Goal: Communication & Community: Ask a question

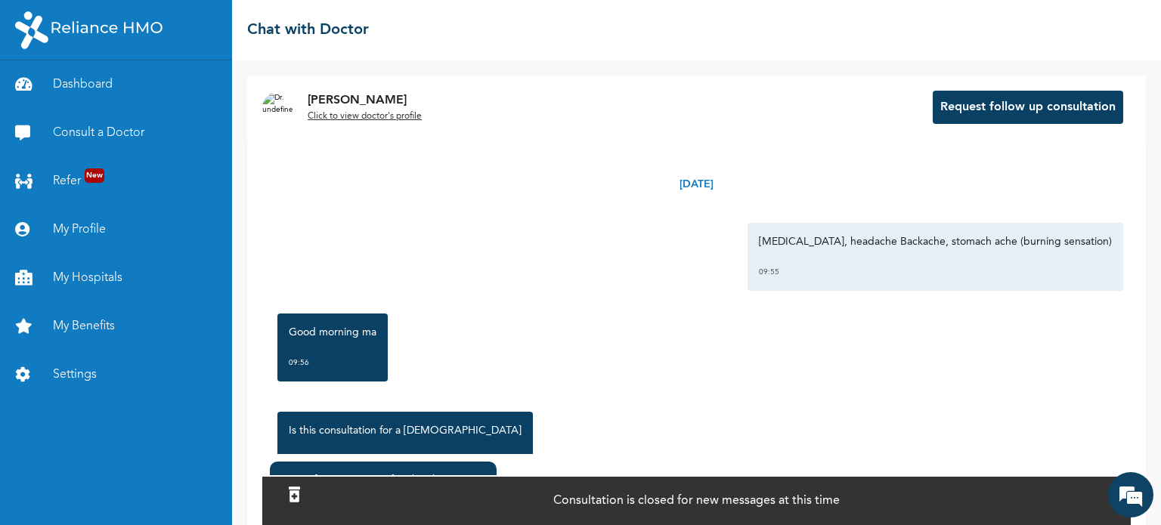
scroll to position [1692, 0]
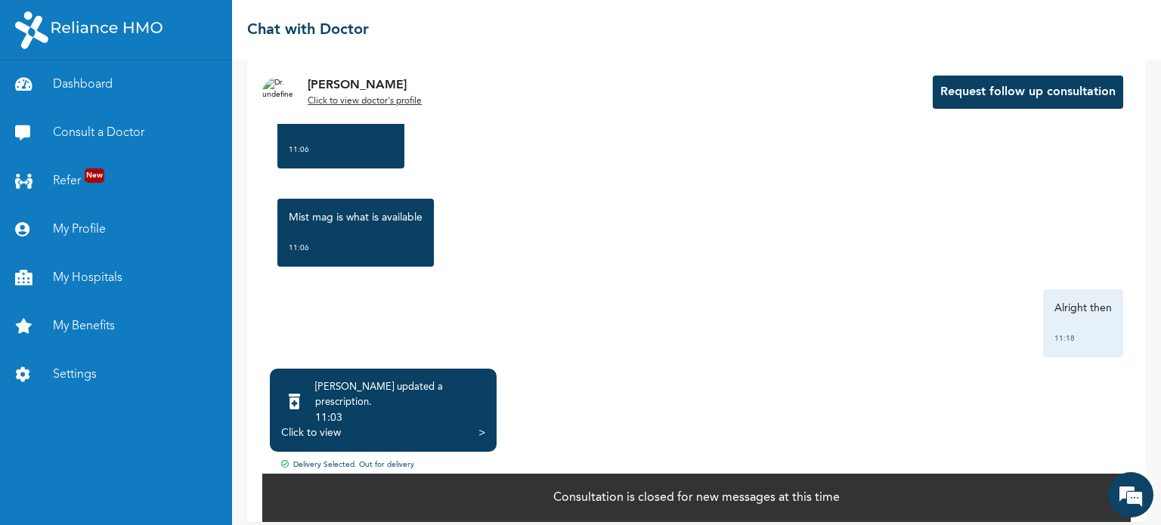
click at [377, 459] on div "Delivery Selected. Out for delivery" at bounding box center [696, 465] width 868 height 13
click at [1122, 487] on em at bounding box center [1130, 494] width 41 height 41
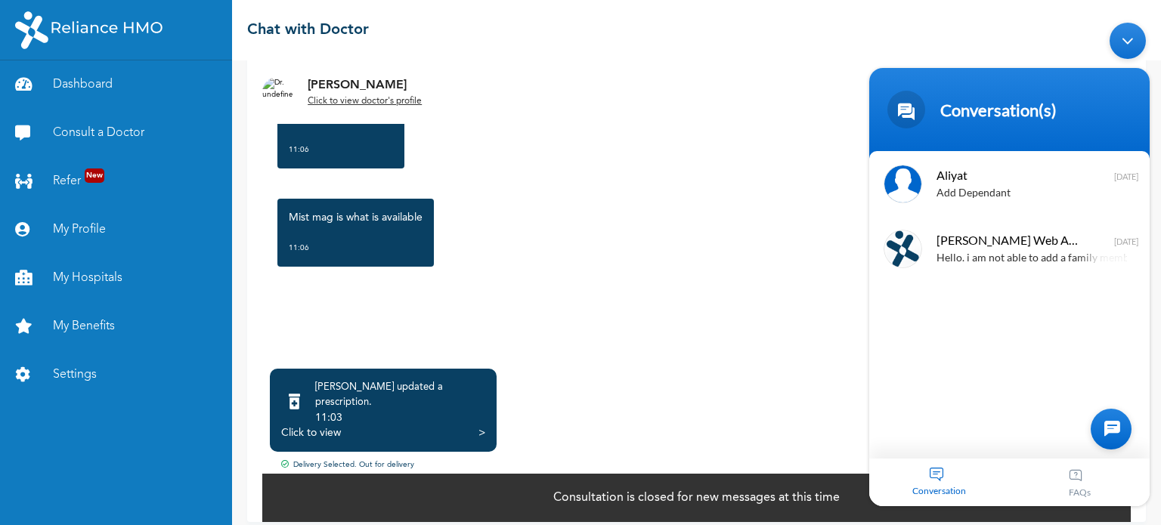
click at [923, 478] on div "Conversation" at bounding box center [939, 482] width 141 height 48
click at [959, 181] on span "Aliyat" at bounding box center [1007, 174] width 143 height 20
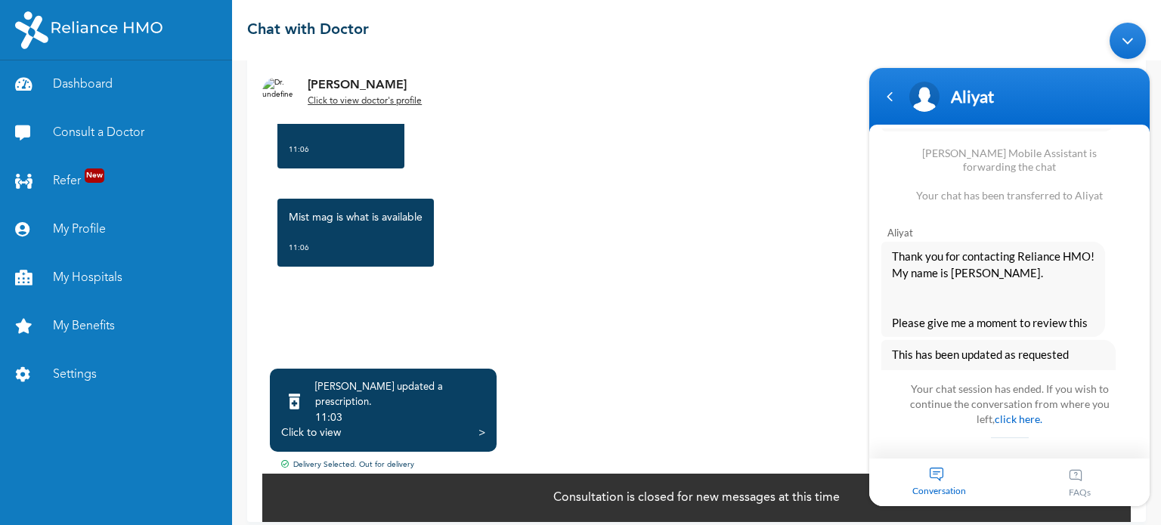
scroll to position [1965, 0]
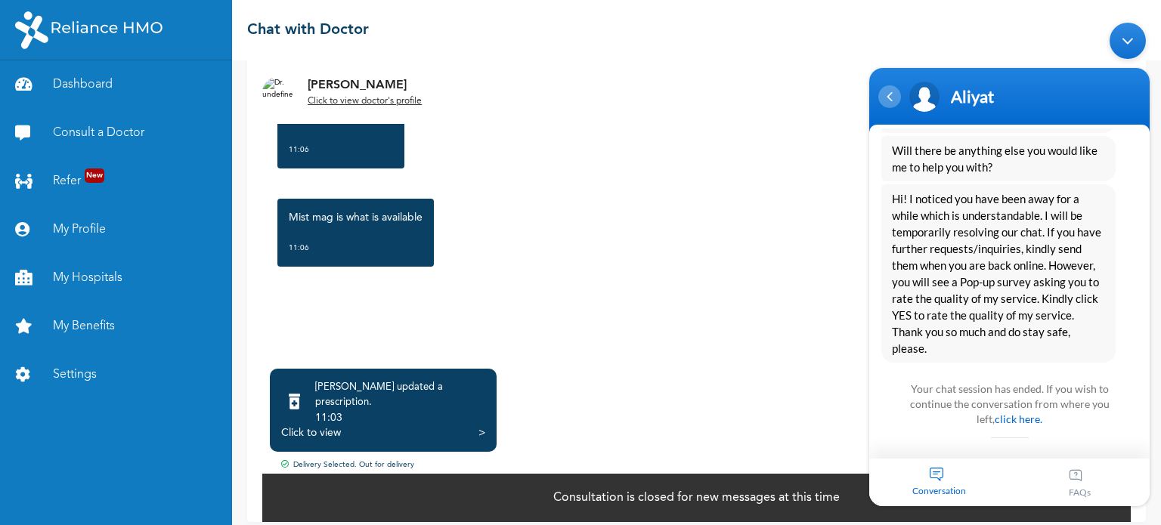
click at [895, 105] on div "Navigation go back" at bounding box center [889, 96] width 23 height 23
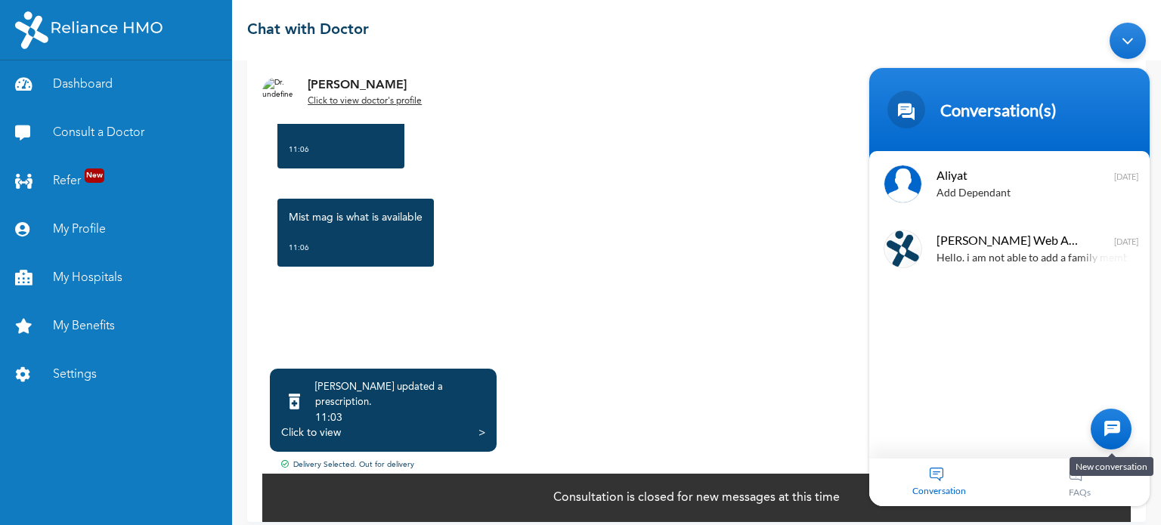
click at [1118, 440] on div at bounding box center [1110, 428] width 41 height 41
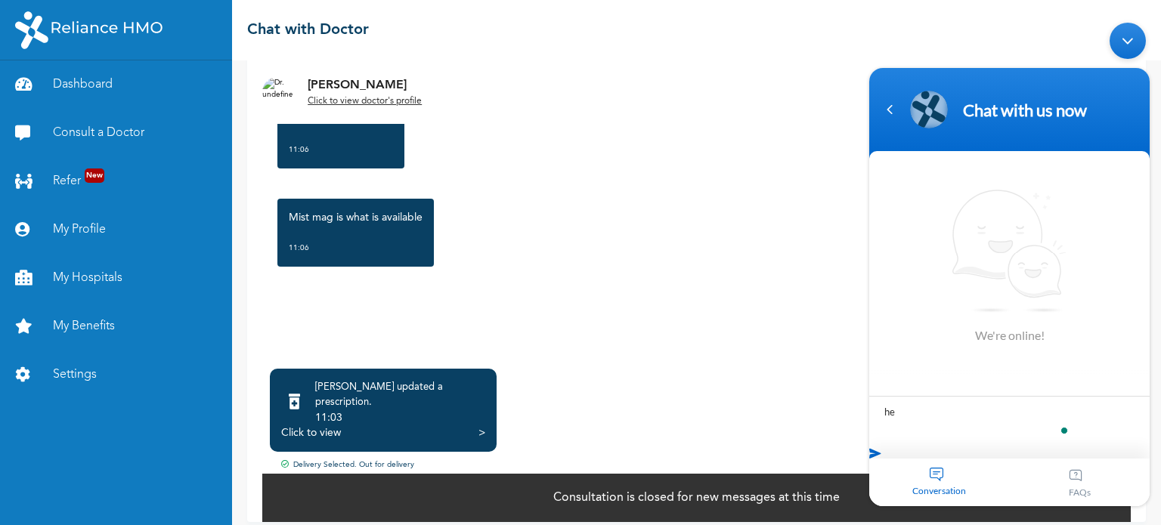
type textarea "h"
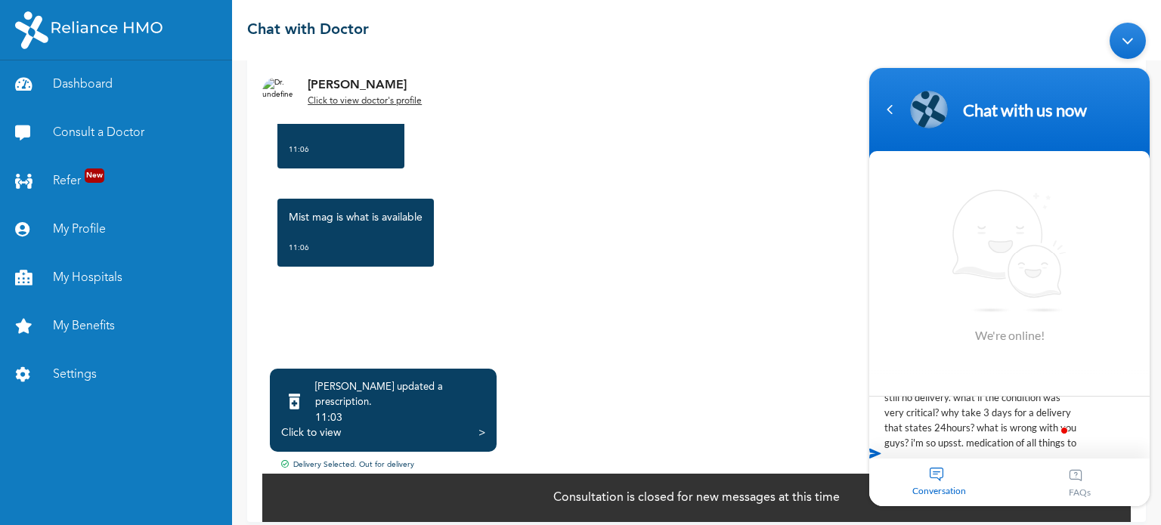
scroll to position [75, 0]
type textarea "Hello. I was prescribed some medication [DATE] morning and it has been out for …"
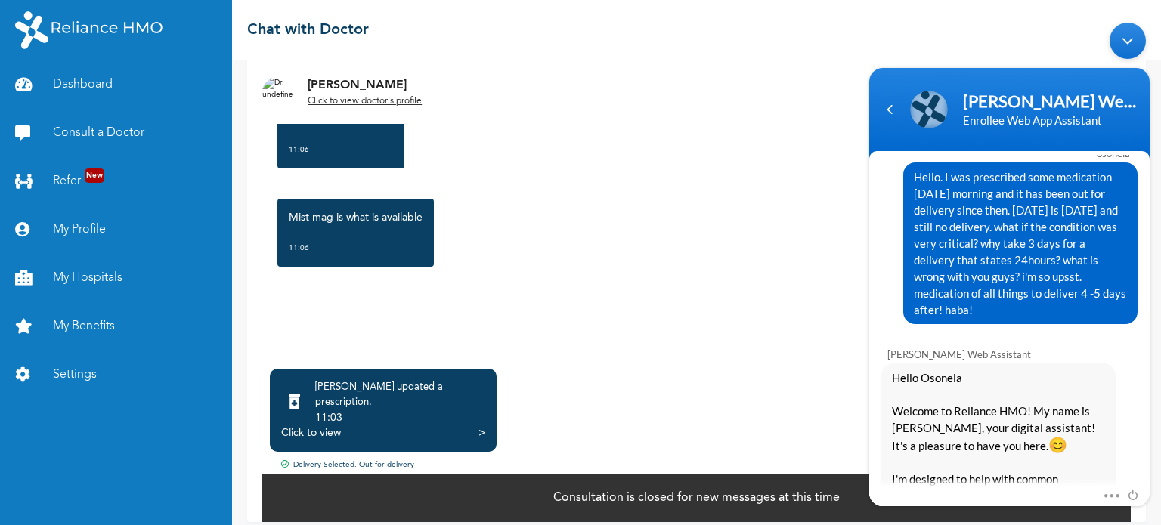
scroll to position [0, 0]
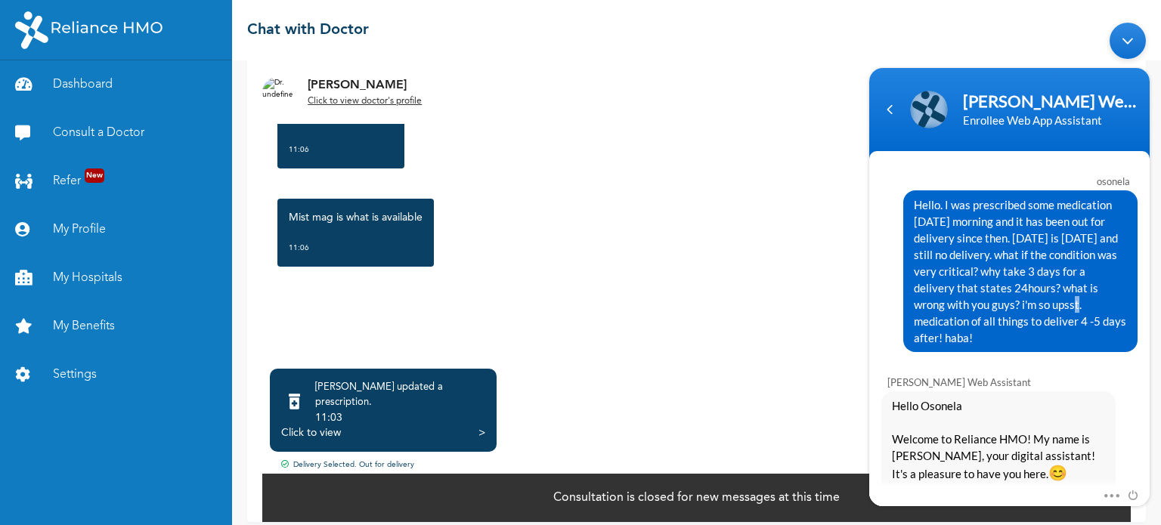
drag, startPoint x: 1003, startPoint y: 299, endPoint x: 1058, endPoint y: 300, distance: 55.2
click at [1044, 297] on span "Hello. I was prescribed some medication [DATE] morning and it has been out for …" at bounding box center [1019, 271] width 213 height 150
drag, startPoint x: 1112, startPoint y: 332, endPoint x: 1024, endPoint y: 205, distance: 154.7
click at [887, 190] on div "Hello. I was prescribed some medication [DATE] morning and it has been out for …" at bounding box center [1009, 271] width 256 height 162
copy span "Hello. I was prescribed some medication [DATE] morning and it has been out for …"
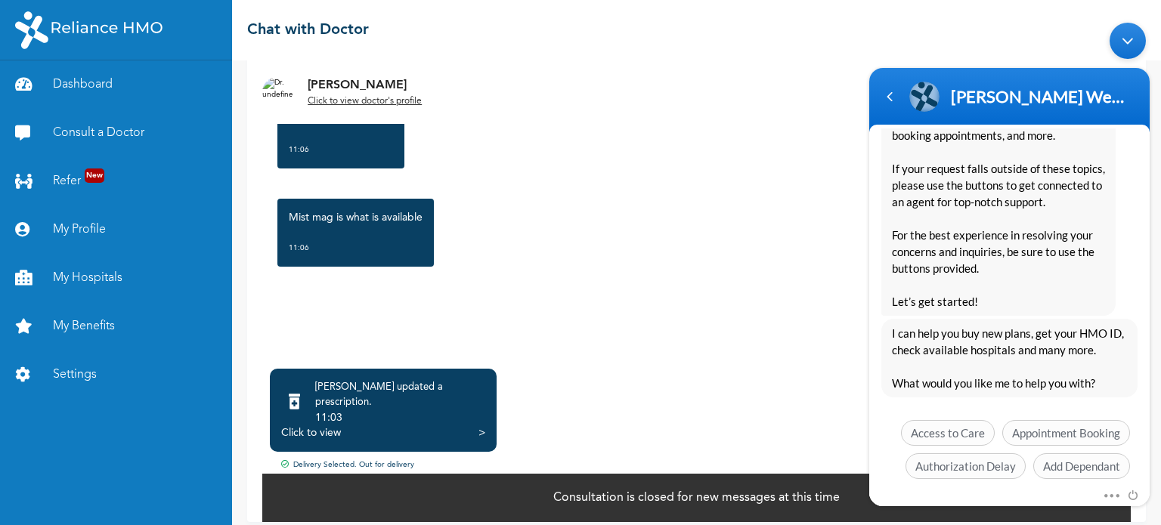
scroll to position [462, 0]
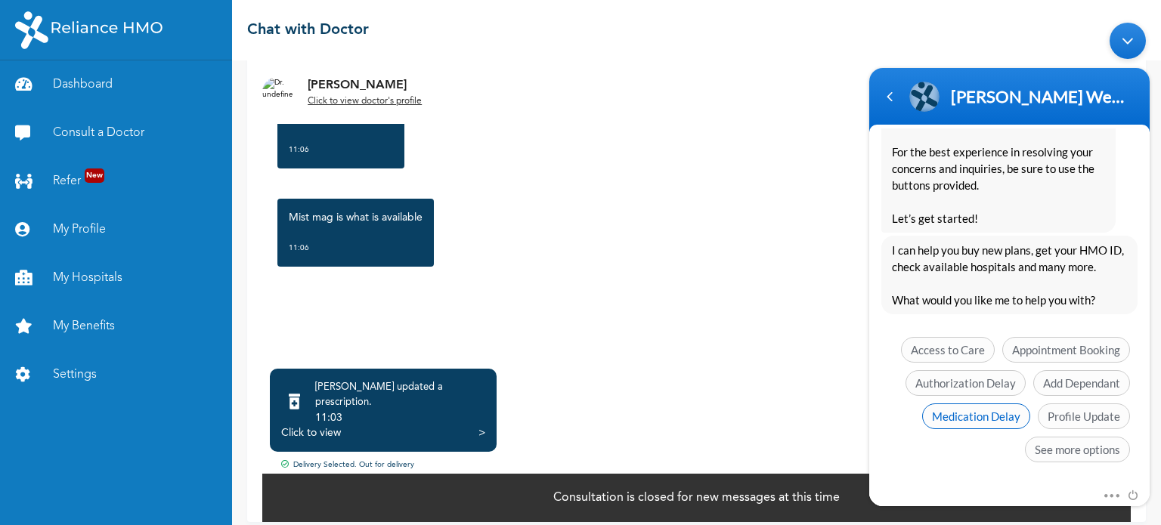
click at [979, 411] on span "Medication Delay" at bounding box center [976, 416] width 108 height 26
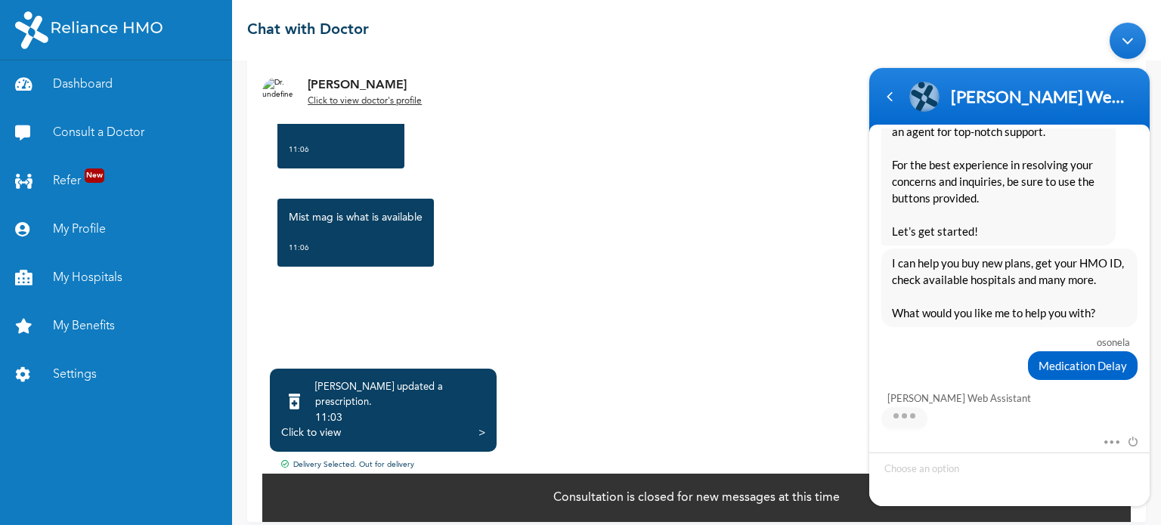
scroll to position [474, 0]
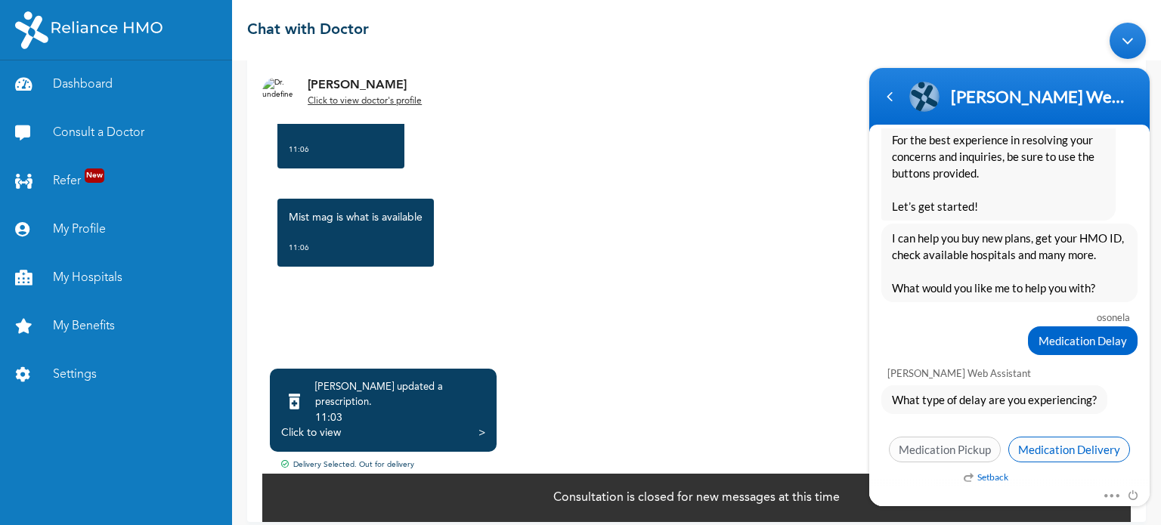
click at [1086, 447] on span "Medication Delivery" at bounding box center [1069, 449] width 122 height 26
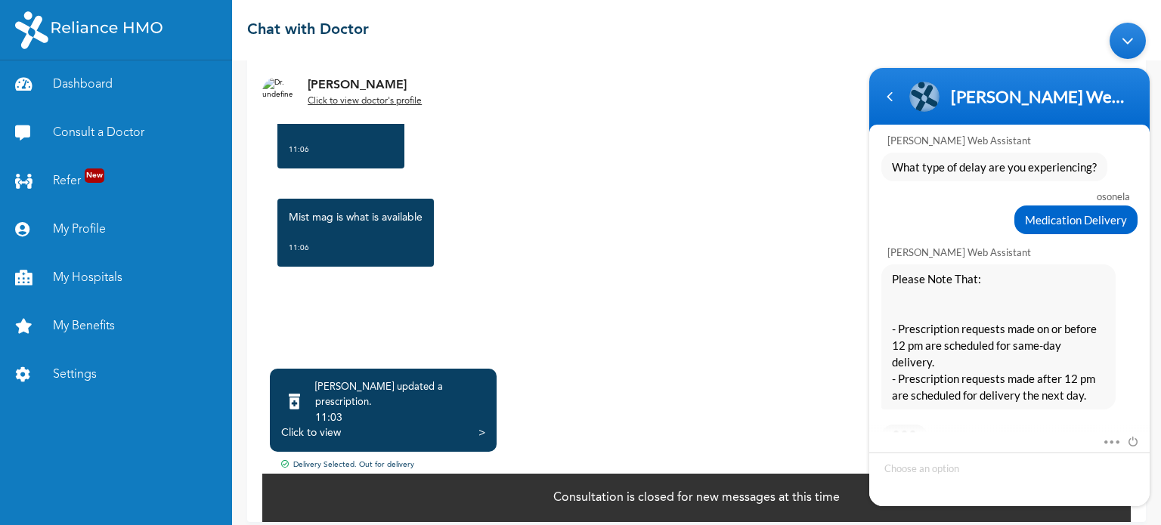
scroll to position [765, 0]
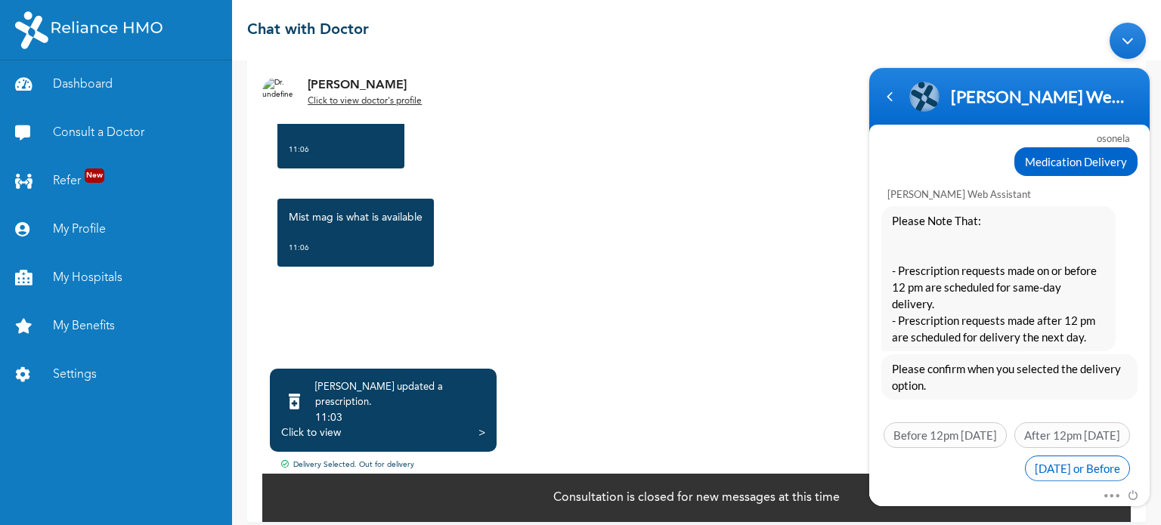
click at [1053, 455] on span "[DATE] or Before" at bounding box center [1077, 468] width 105 height 26
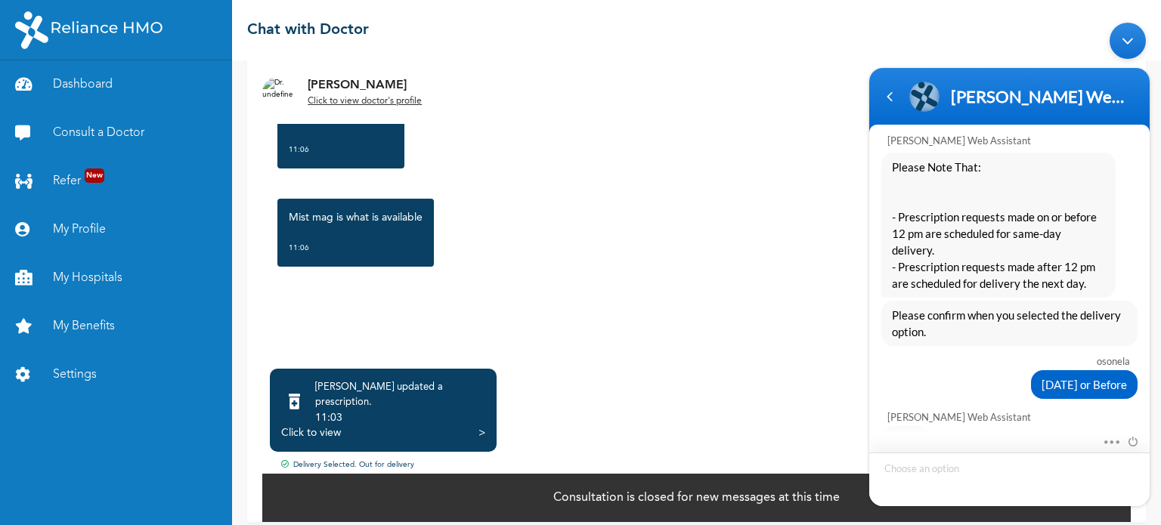
scroll to position [907, 0]
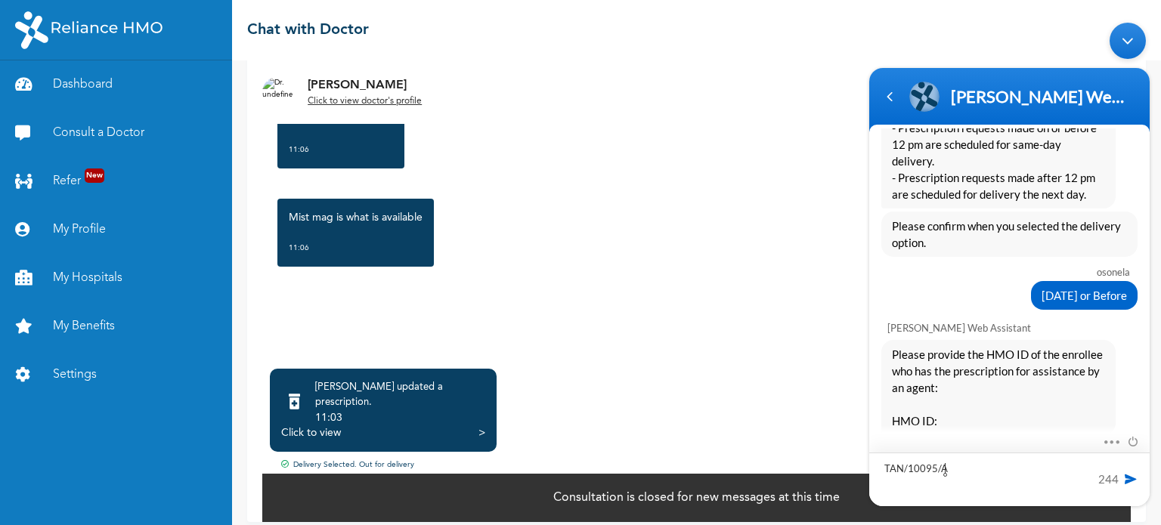
type textarea "TAN/10095/A"
click at [1136, 477] on span at bounding box center [1130, 478] width 15 height 15
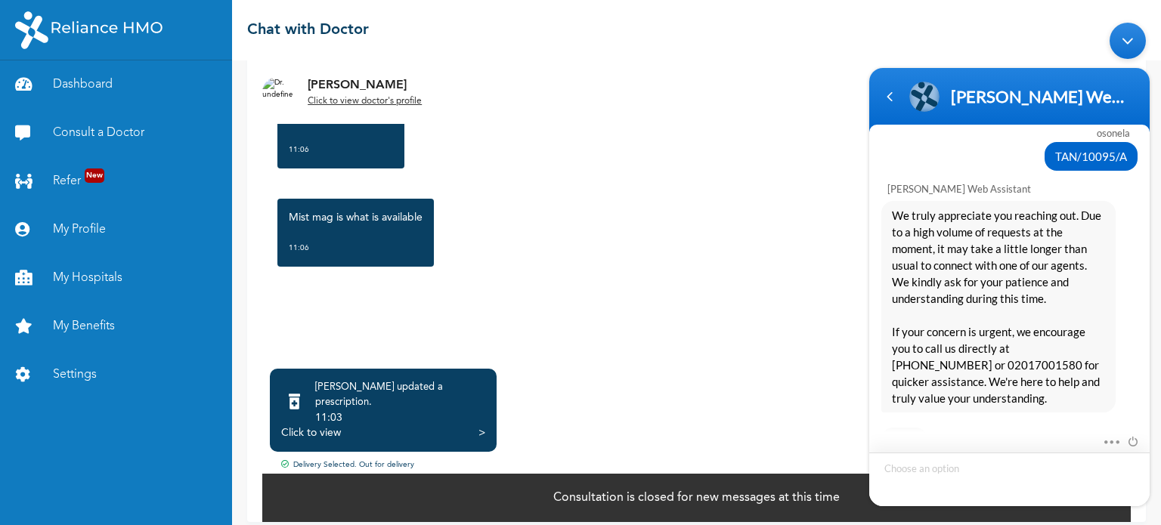
scroll to position [1305, 0]
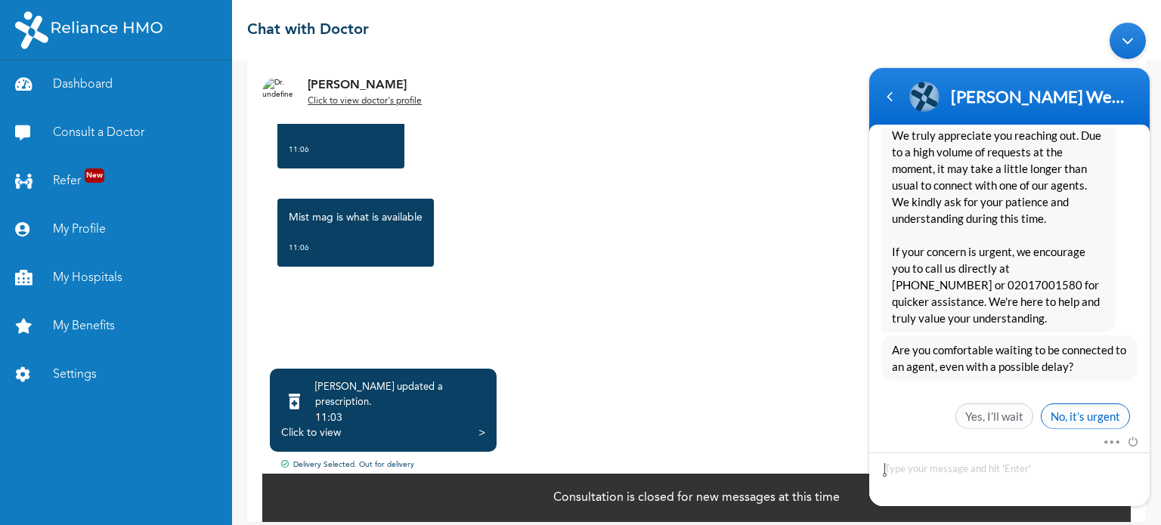
click at [1087, 403] on span "No, it’s urgent" at bounding box center [1084, 416] width 89 height 26
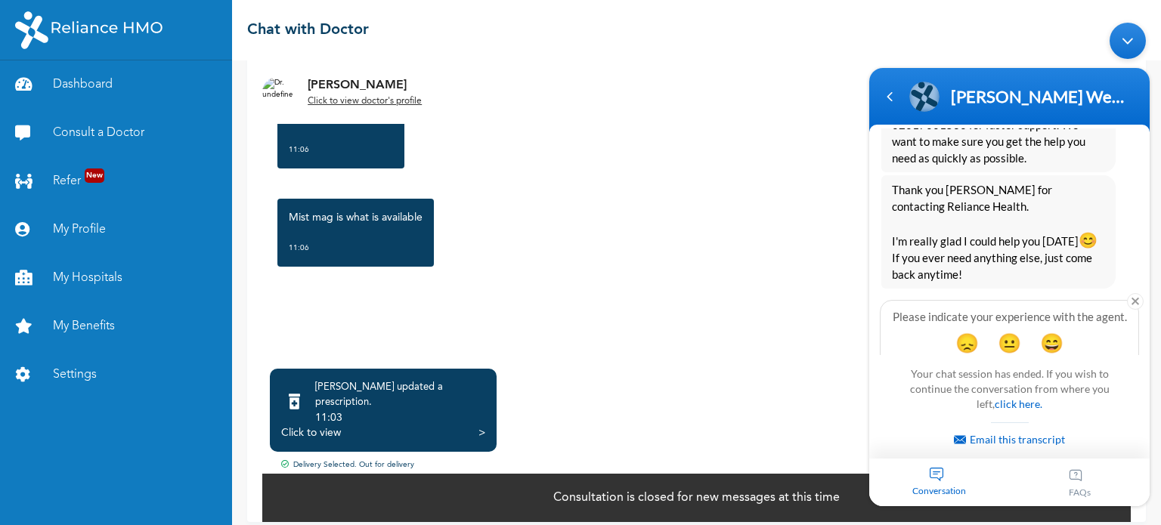
scroll to position [1717, 0]
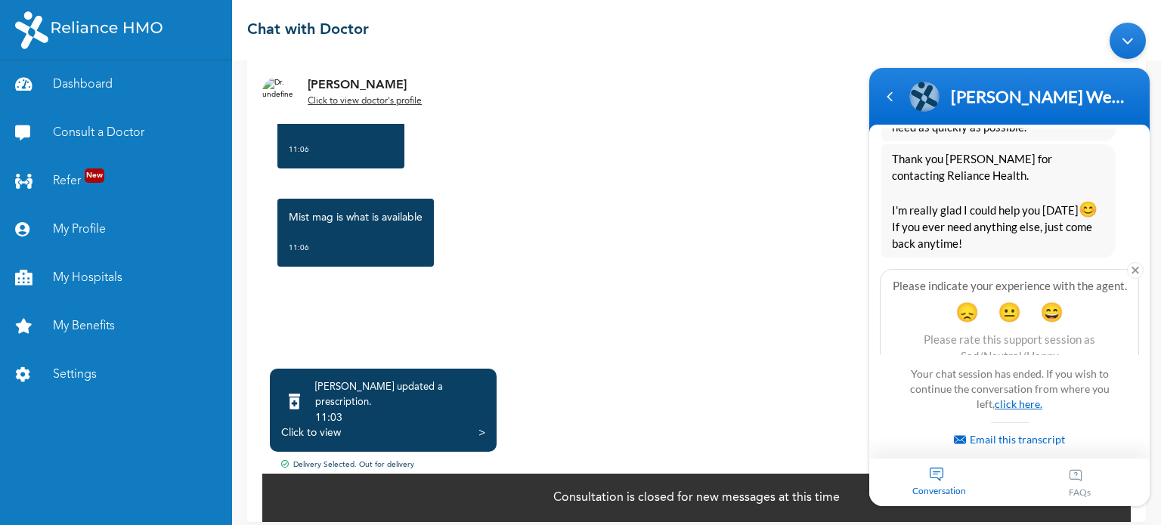
click at [1021, 402] on link "click here." at bounding box center [1018, 403] width 48 height 13
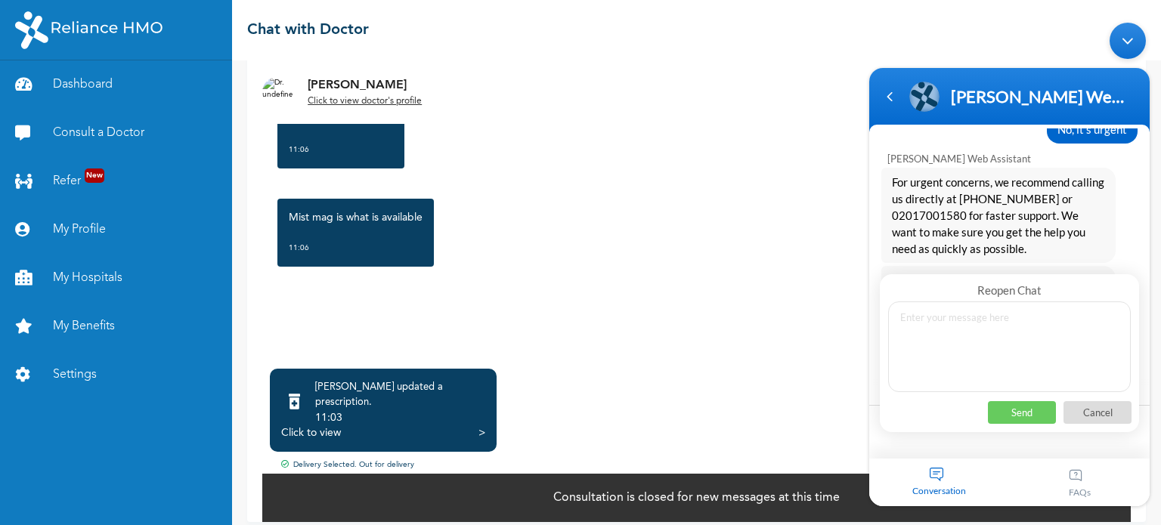
scroll to position [1496, 0]
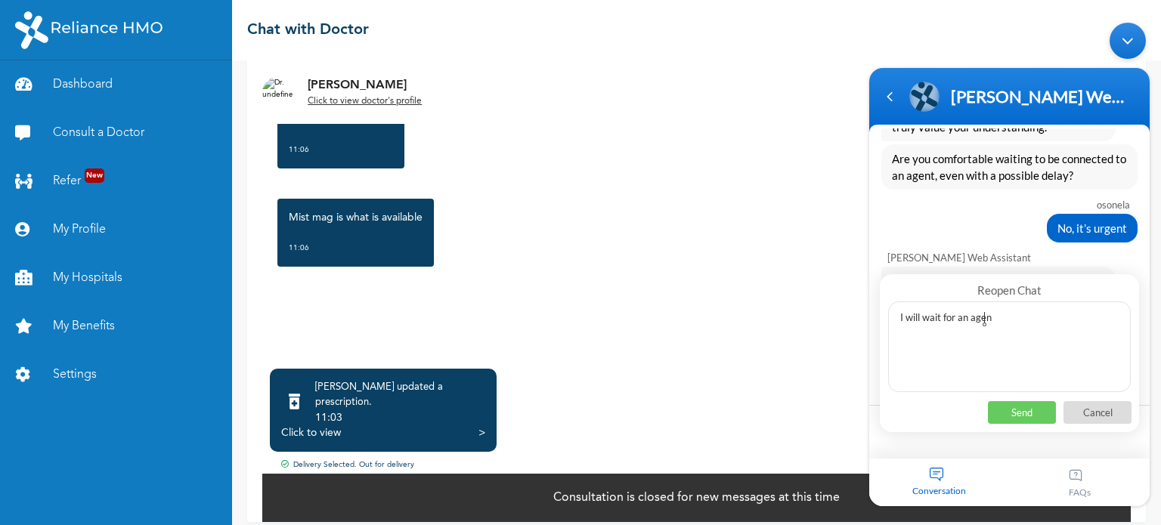
type textarea "I will wait for an agent"
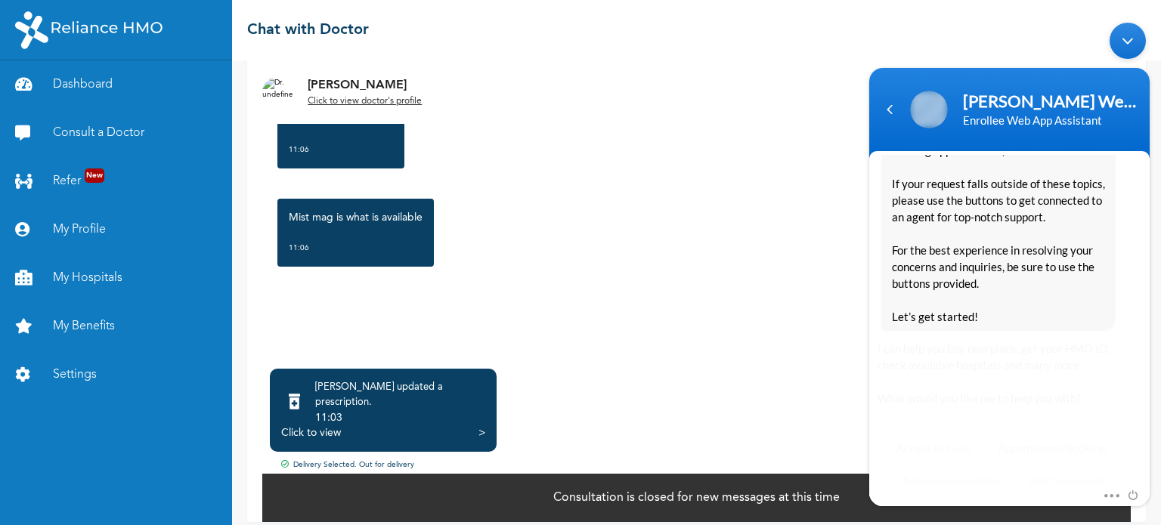
scroll to position [2230, 0]
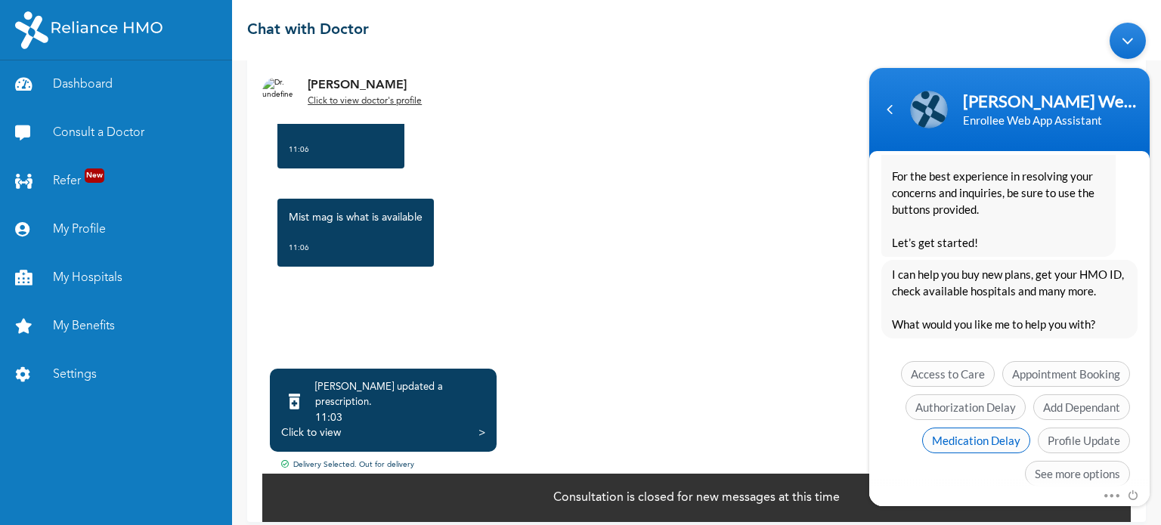
click at [967, 427] on span "Medication Delay" at bounding box center [976, 440] width 108 height 26
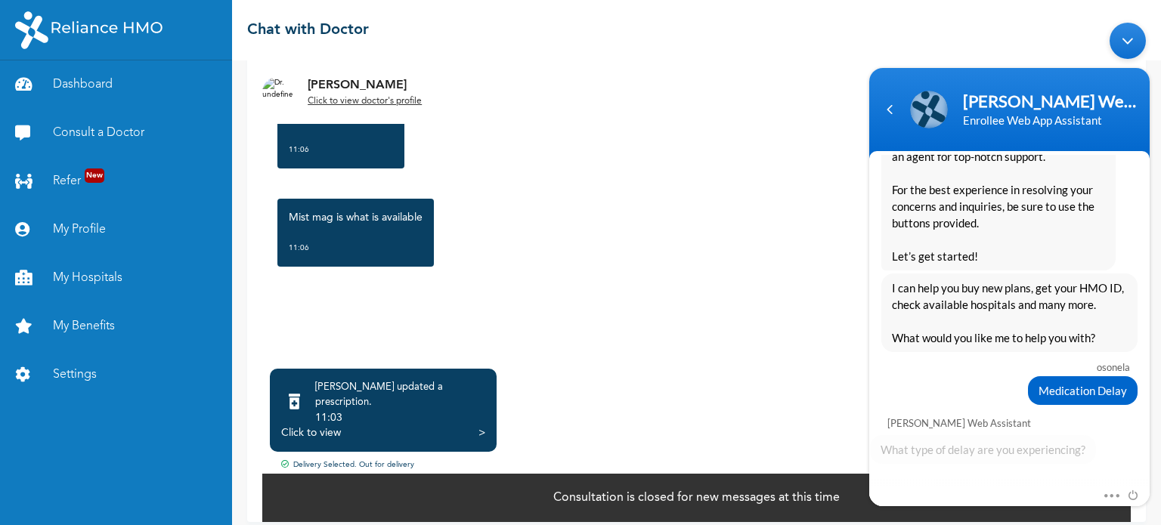
scroll to position [2242, 0]
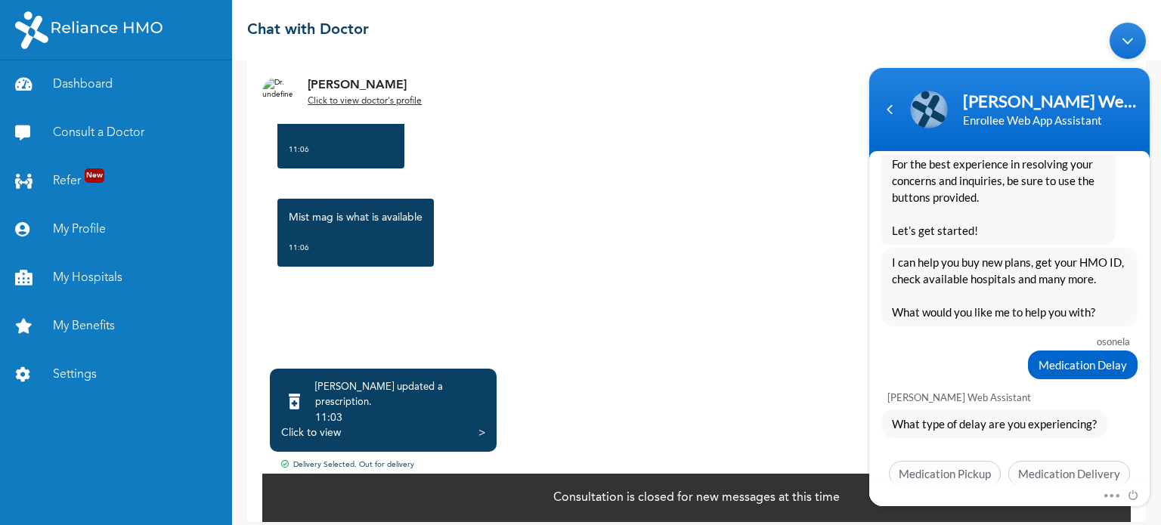
click at [1046, 460] on span "Medication Delivery" at bounding box center [1069, 473] width 122 height 26
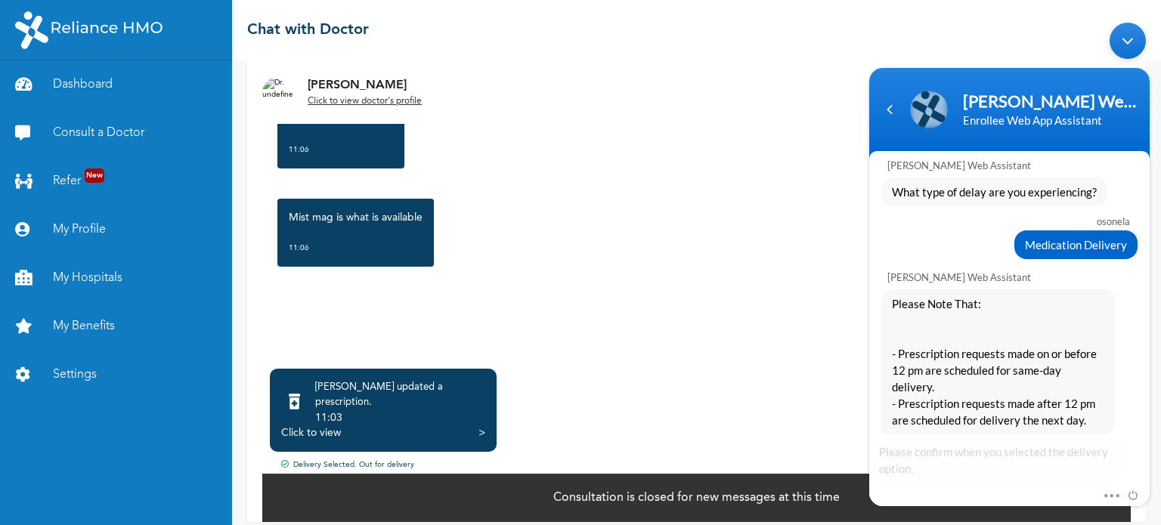
scroll to position [2533, 0]
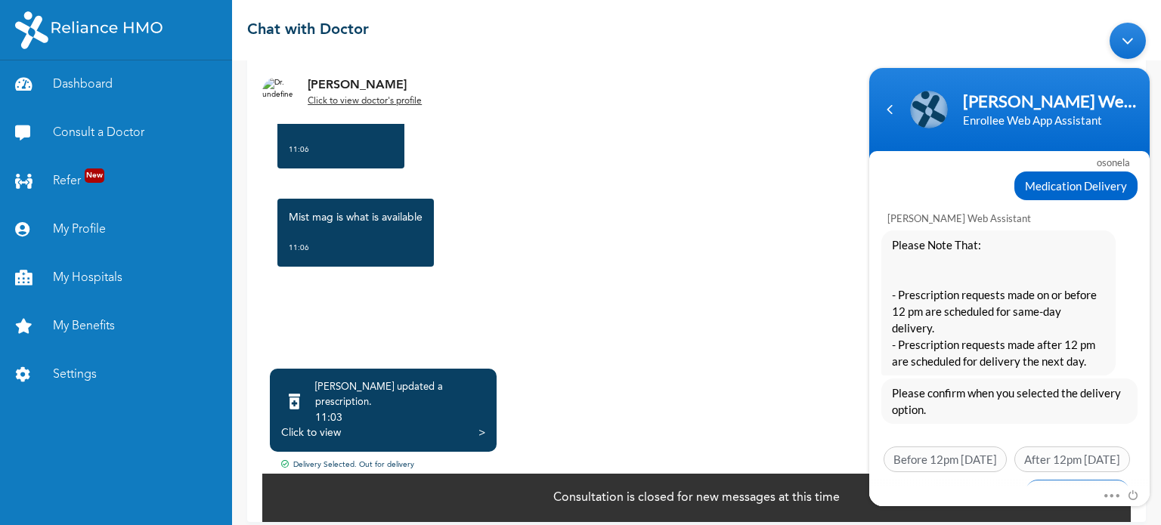
click at [1050, 479] on span "[DATE] or Before" at bounding box center [1077, 492] width 105 height 26
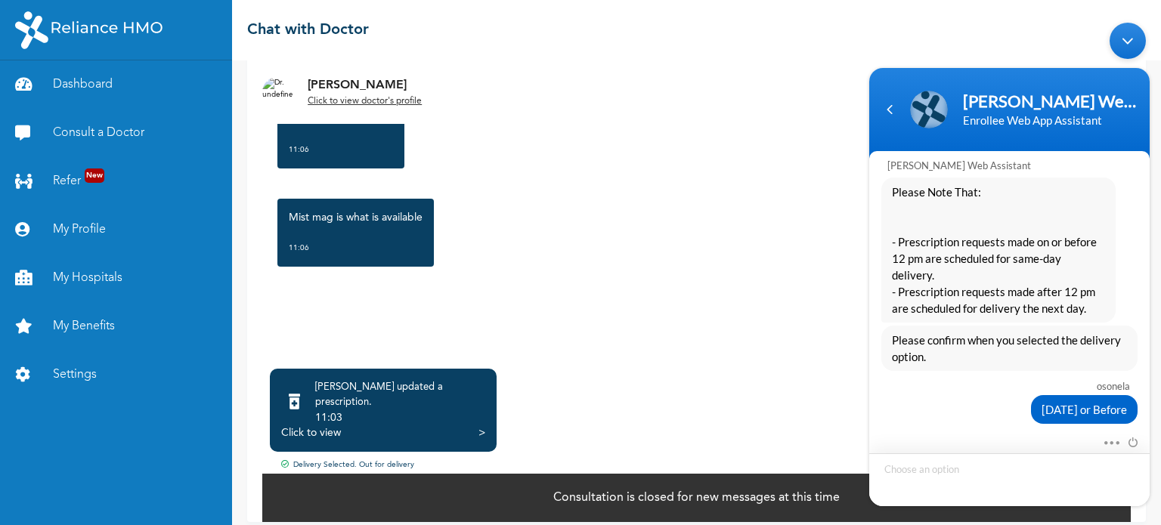
scroll to position [2675, 0]
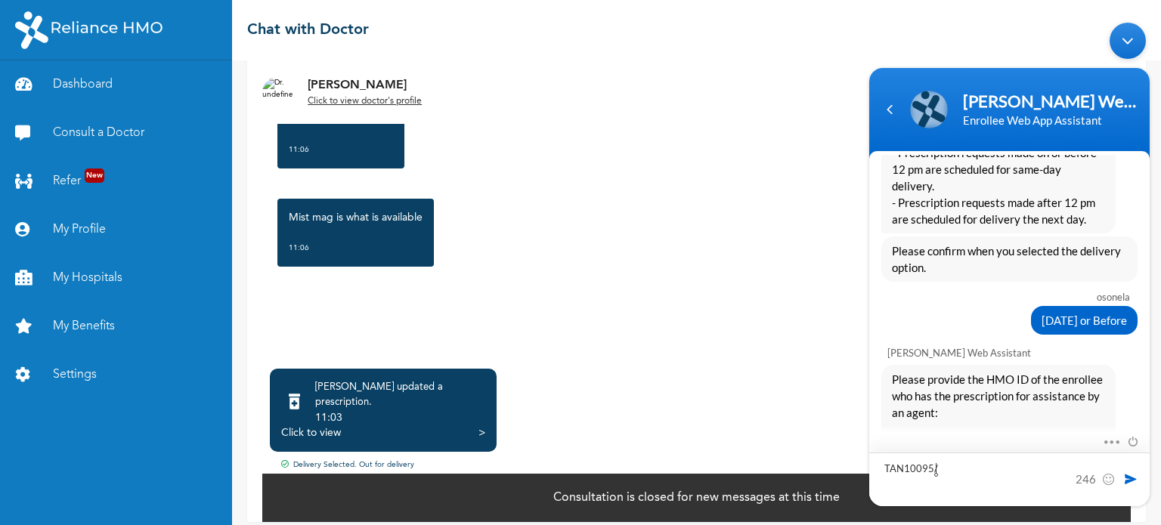
type textarea "TAN10095/A"
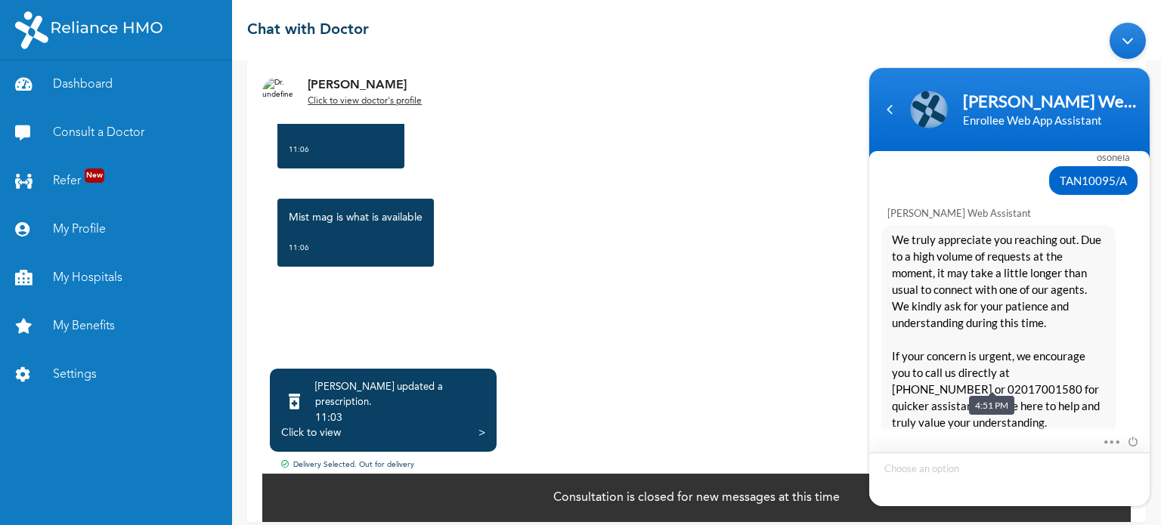
scroll to position [3074, 0]
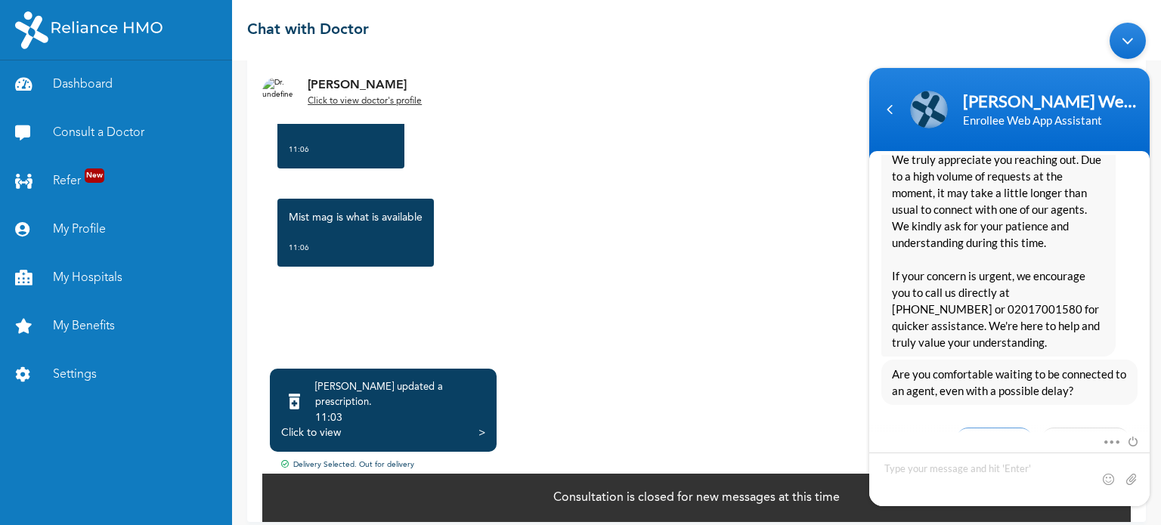
click at [984, 427] on span "Yes, I’ll wait" at bounding box center [994, 440] width 78 height 26
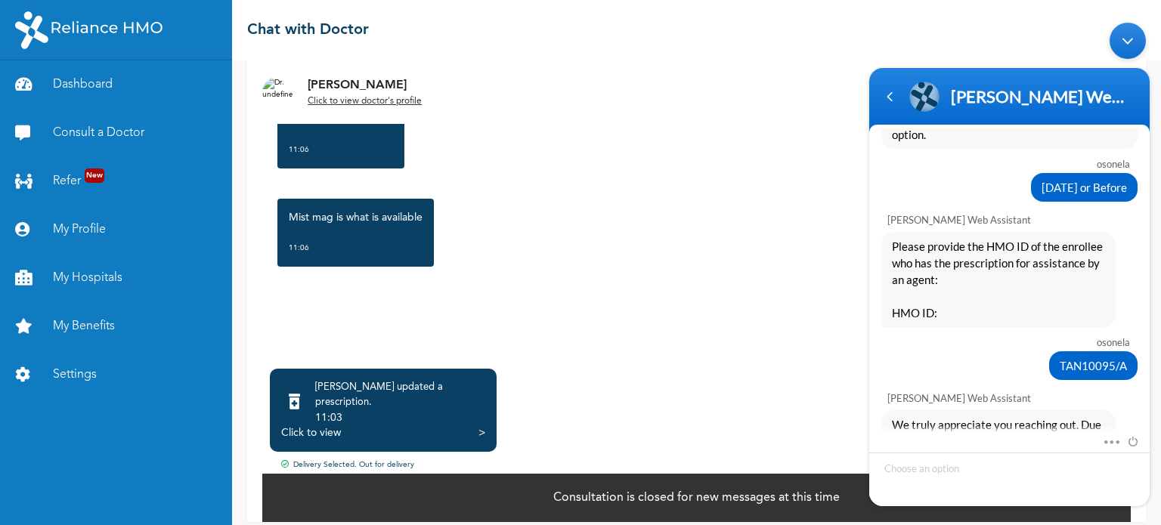
scroll to position [2804, 0]
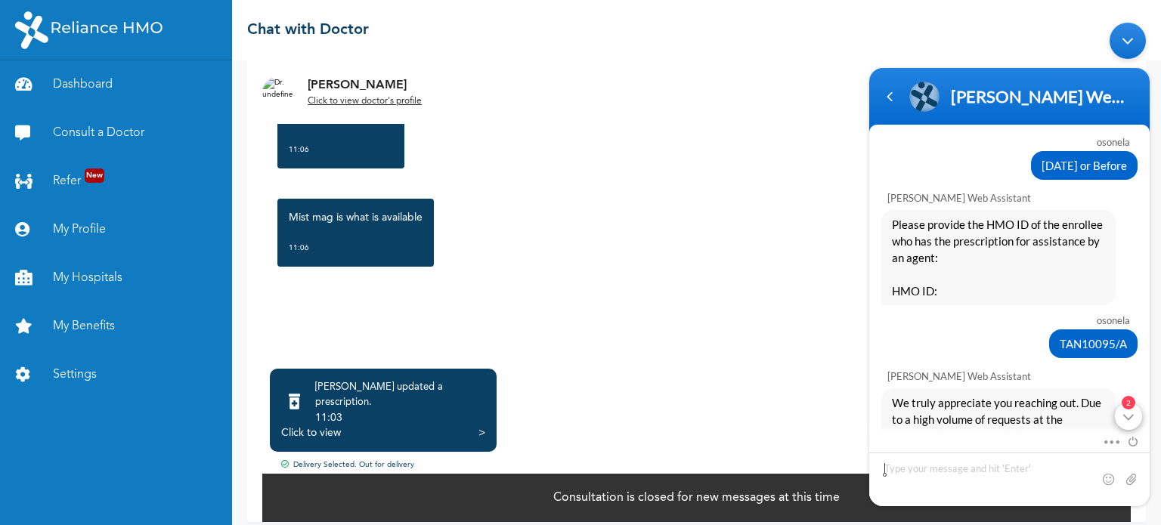
click at [1122, 409] on div "2" at bounding box center [1127, 415] width 27 height 27
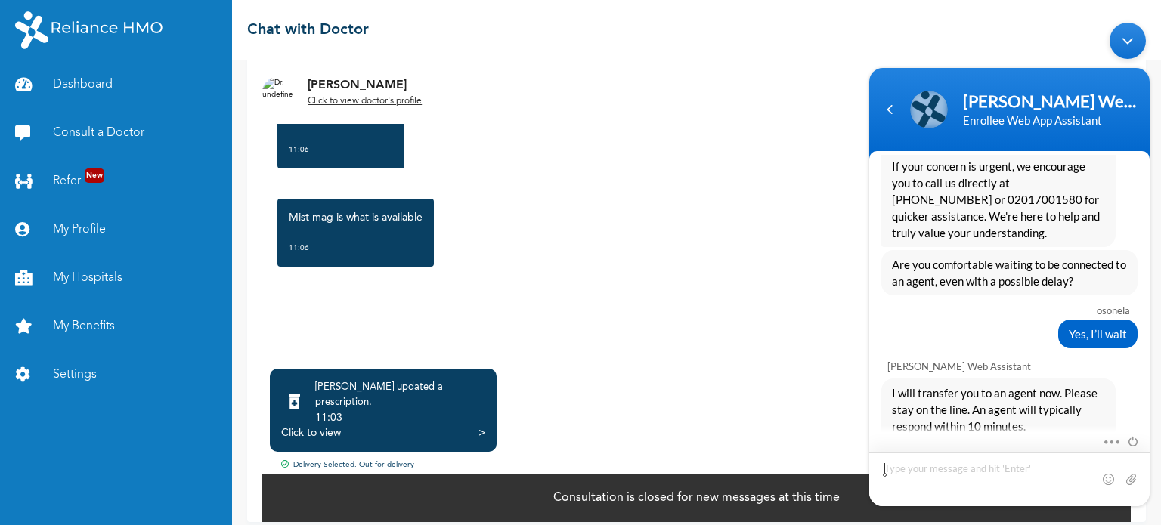
scroll to position [3244, 0]
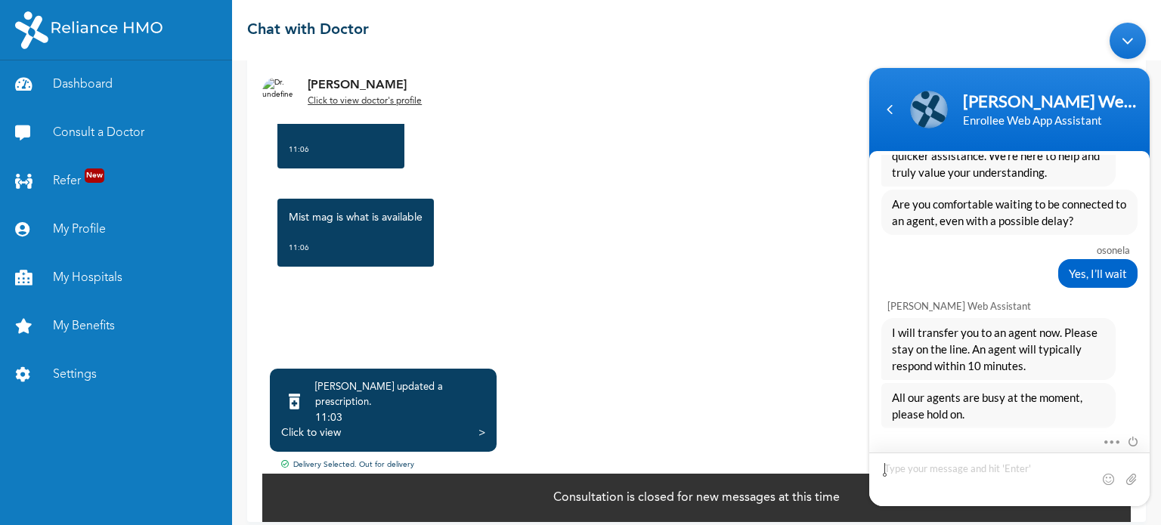
click at [1024, 478] on textarea "Type your message and hit 'Enter'" at bounding box center [1009, 479] width 280 height 54
click at [1110, 440] on span at bounding box center [1107, 439] width 11 height 14
click at [964, 464] on textarea "Type your message and hit 'Enter'" at bounding box center [1009, 479] width 280 height 54
type textarea "NO"
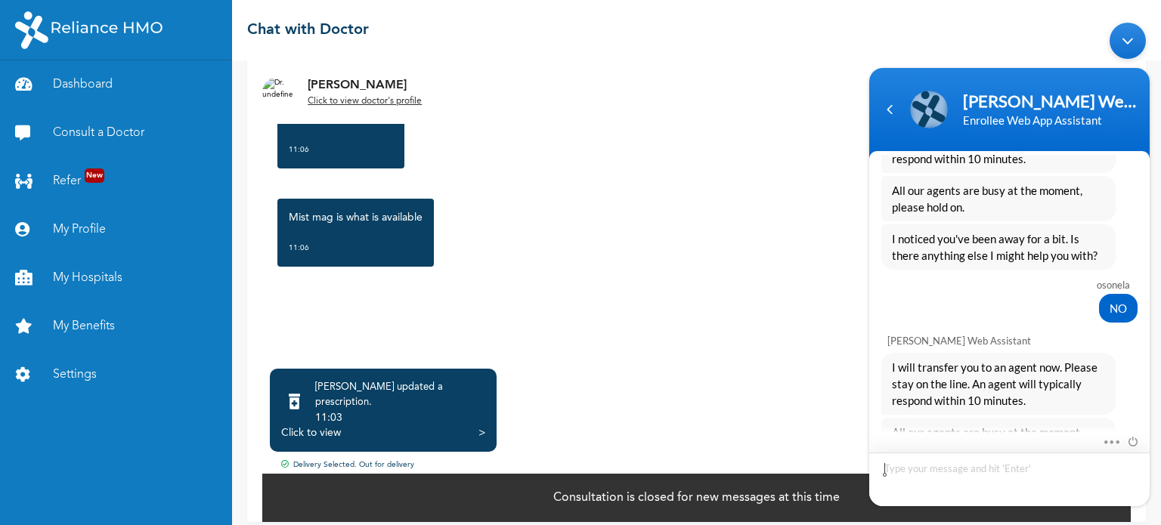
scroll to position [3691, 0]
click at [57, 85] on link "Dashboard" at bounding box center [116, 84] width 232 height 48
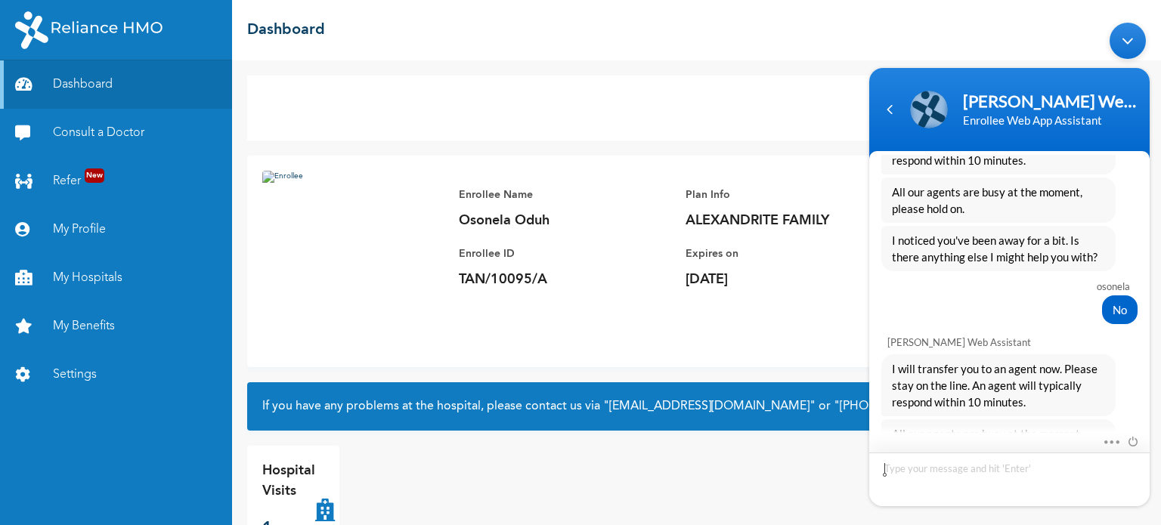
scroll to position [3725, 0]
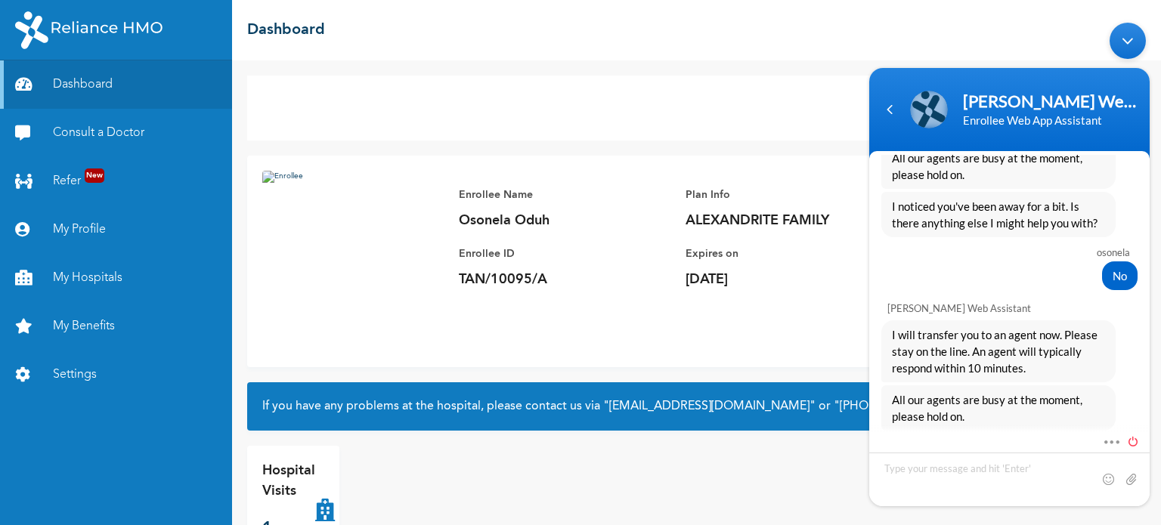
click at [1133, 438] on span at bounding box center [1128, 439] width 17 height 14
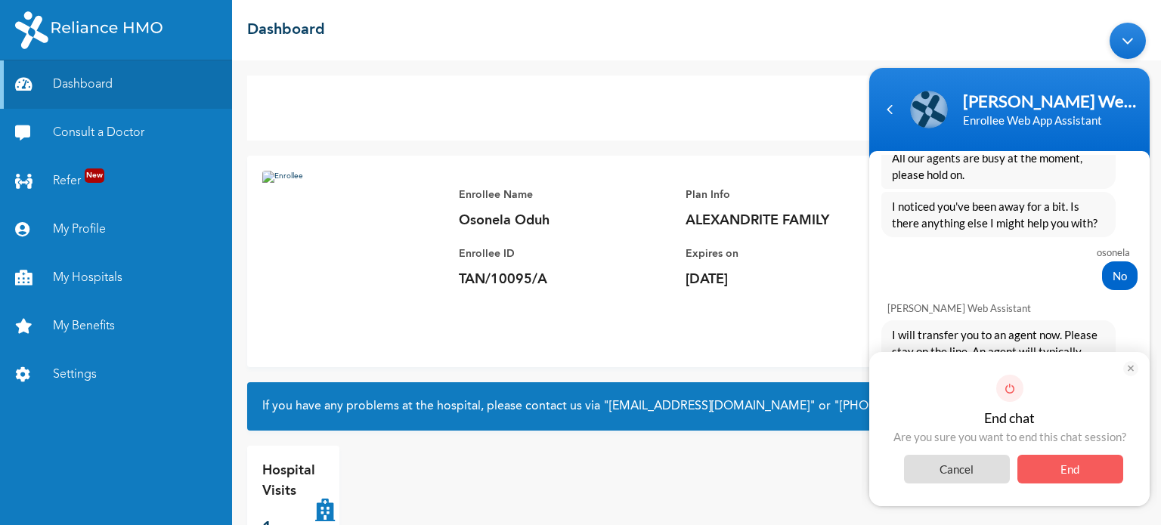
click at [1094, 480] on span "End" at bounding box center [1070, 468] width 106 height 29
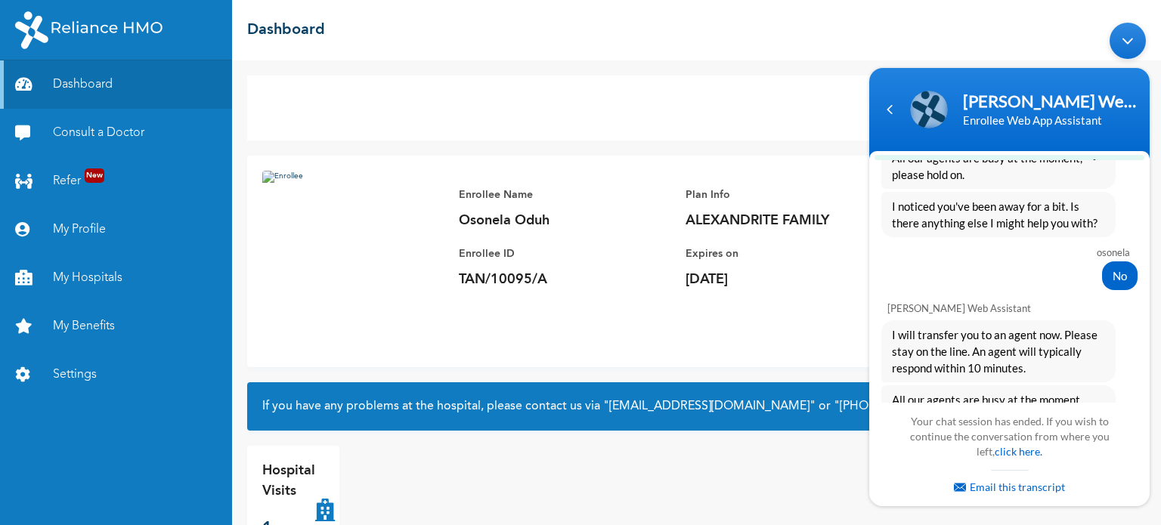
scroll to position [3905, 0]
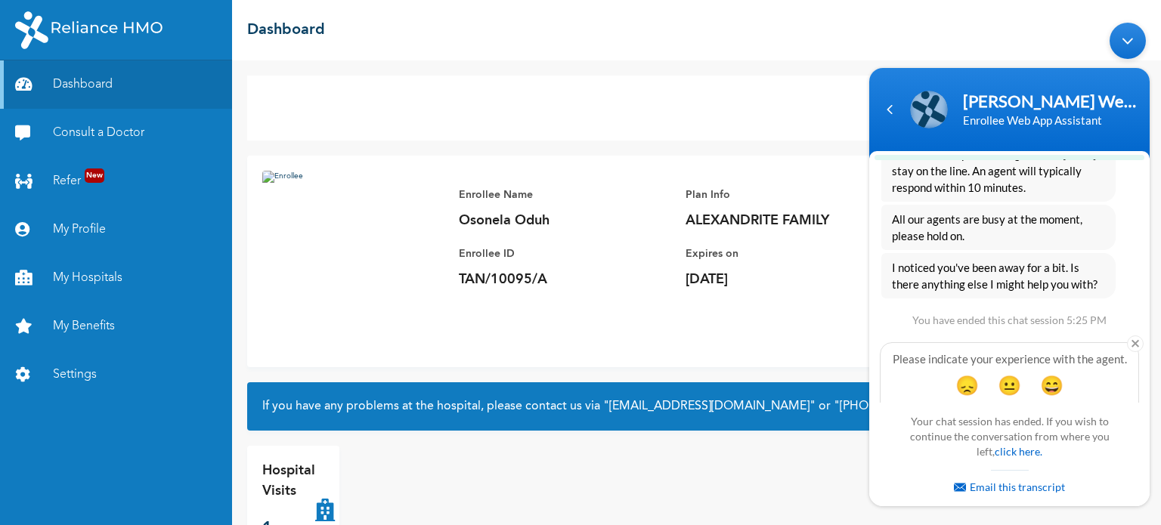
click at [1096, 468] on div "Your chat session has ended. If you wish to continue the conversation from wher…" at bounding box center [1008, 454] width 227 height 88
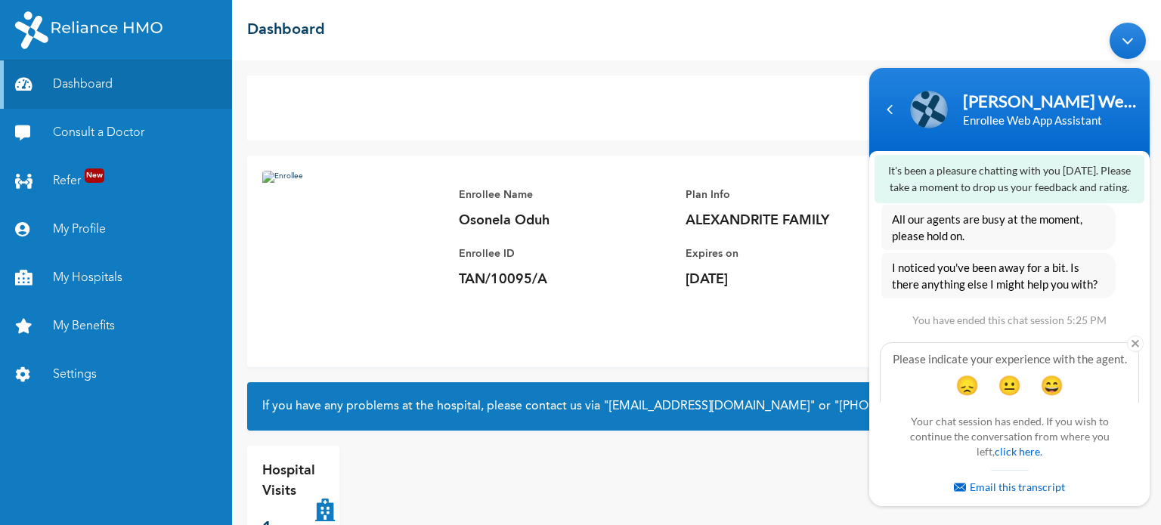
click at [1139, 45] on div "Minimize live chat window" at bounding box center [1127, 40] width 36 height 36
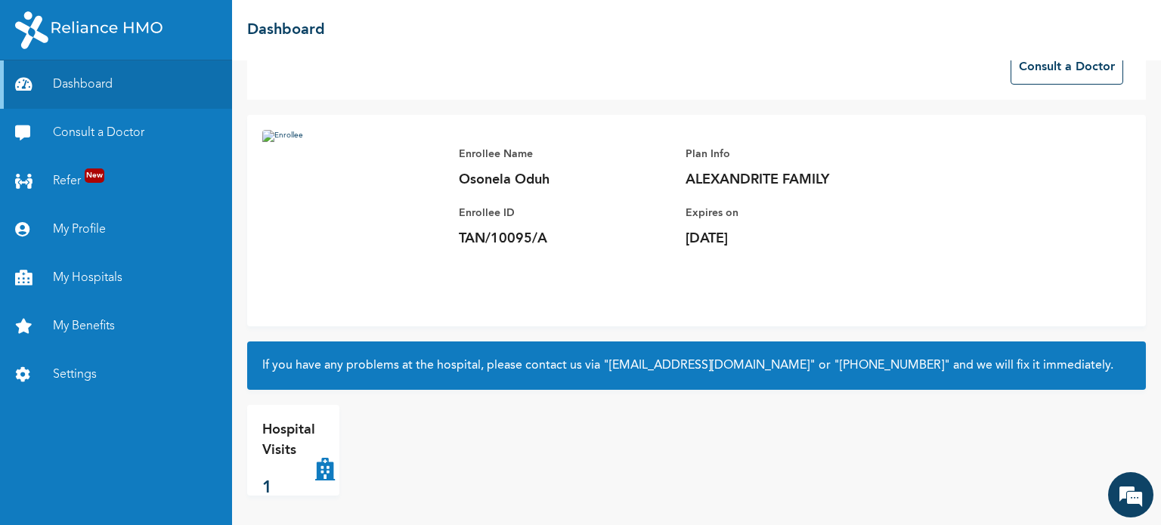
scroll to position [0, 0]
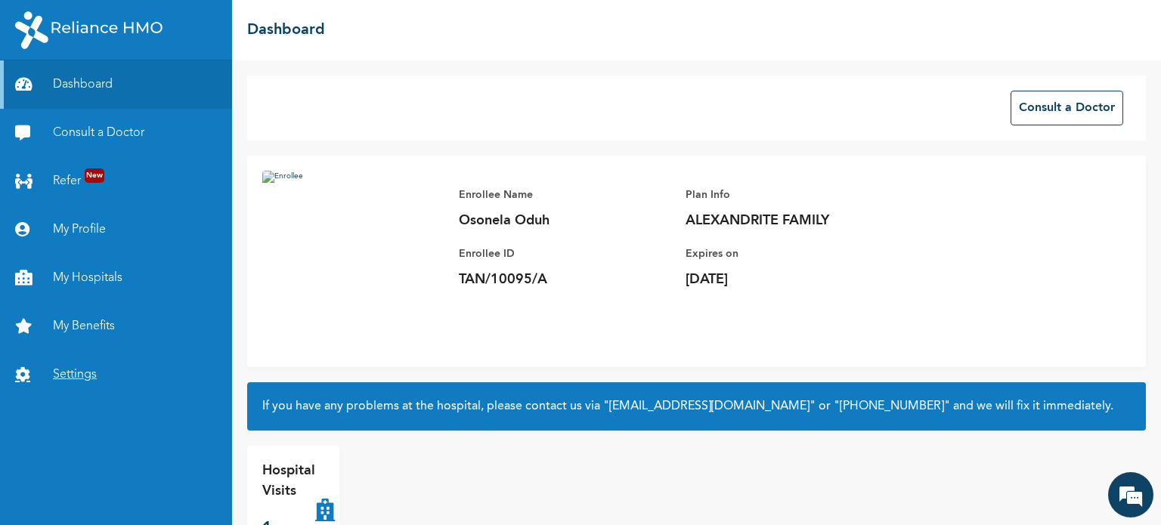
click at [74, 377] on link "Settings" at bounding box center [116, 375] width 232 height 48
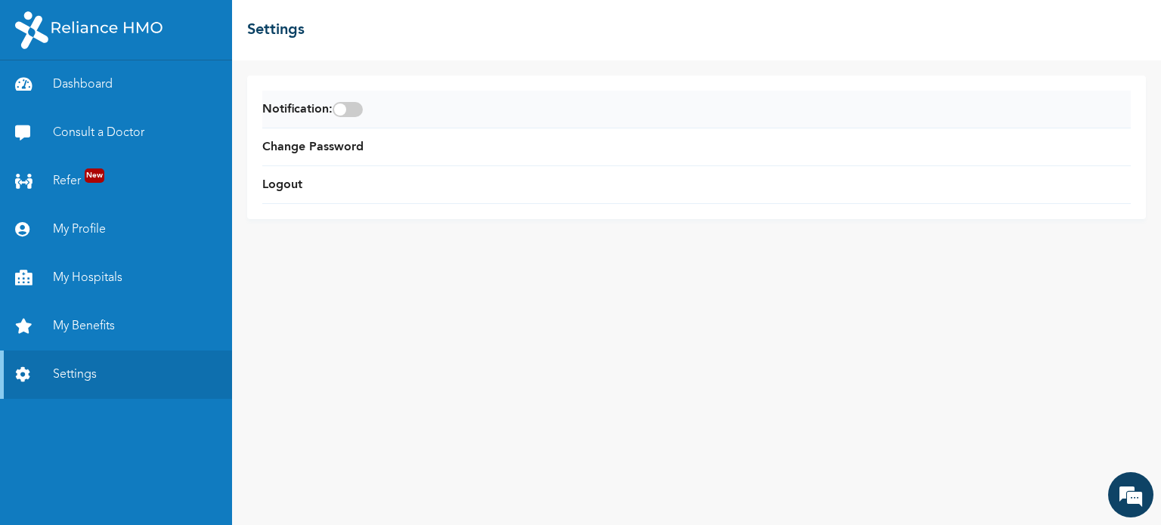
click at [363, 113] on span at bounding box center [347, 109] width 30 height 15
click at [0, 0] on input "checkbox" at bounding box center [0, 0] width 0 height 0
click at [301, 193] on link "Logout" at bounding box center [282, 185] width 40 height 18
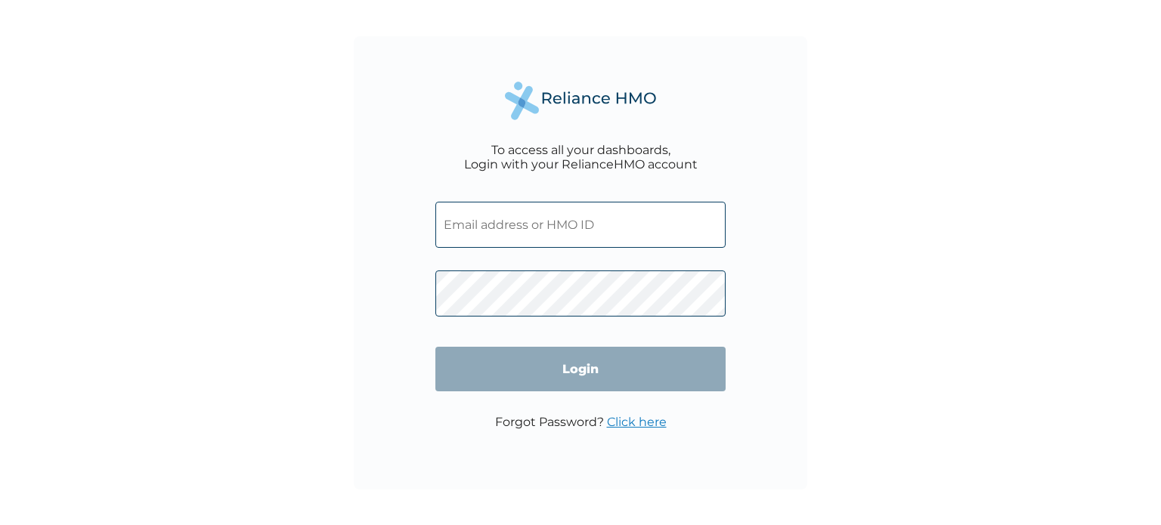
type input "TAN/10095/A"
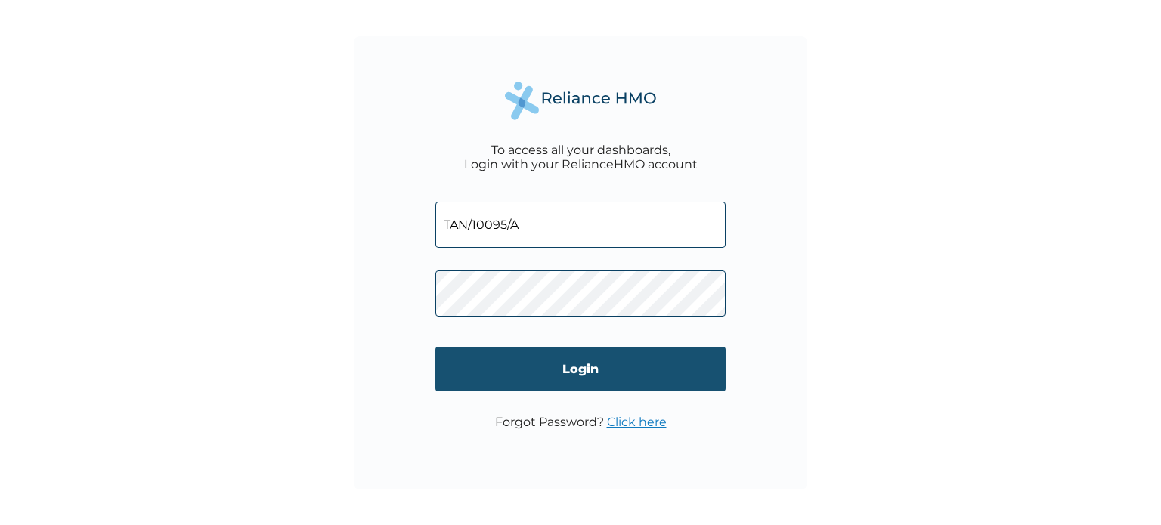
click at [704, 375] on input "Login" at bounding box center [580, 369] width 290 height 45
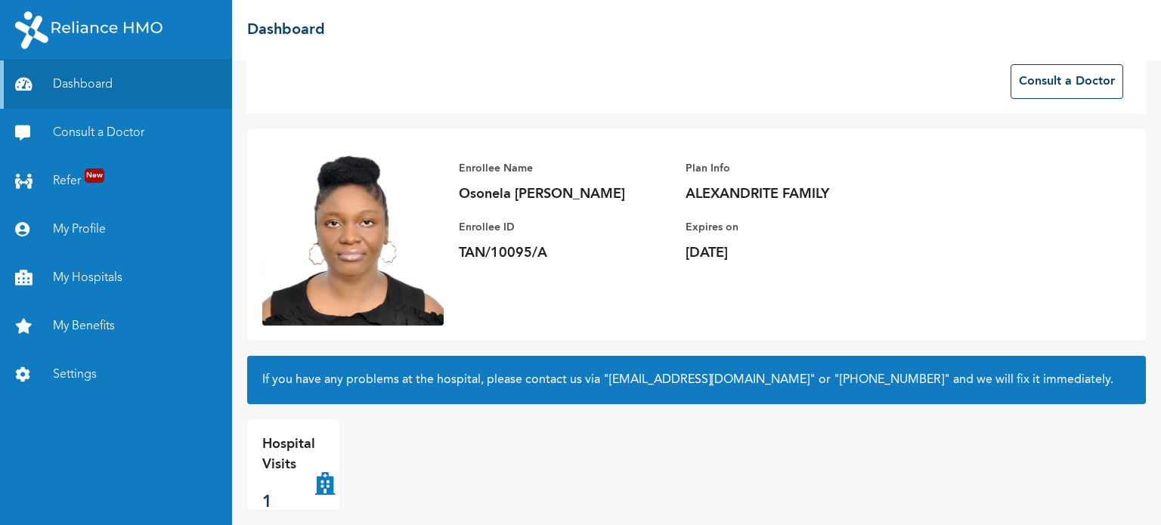
scroll to position [41, 0]
